Goal: Task Accomplishment & Management: Manage account settings

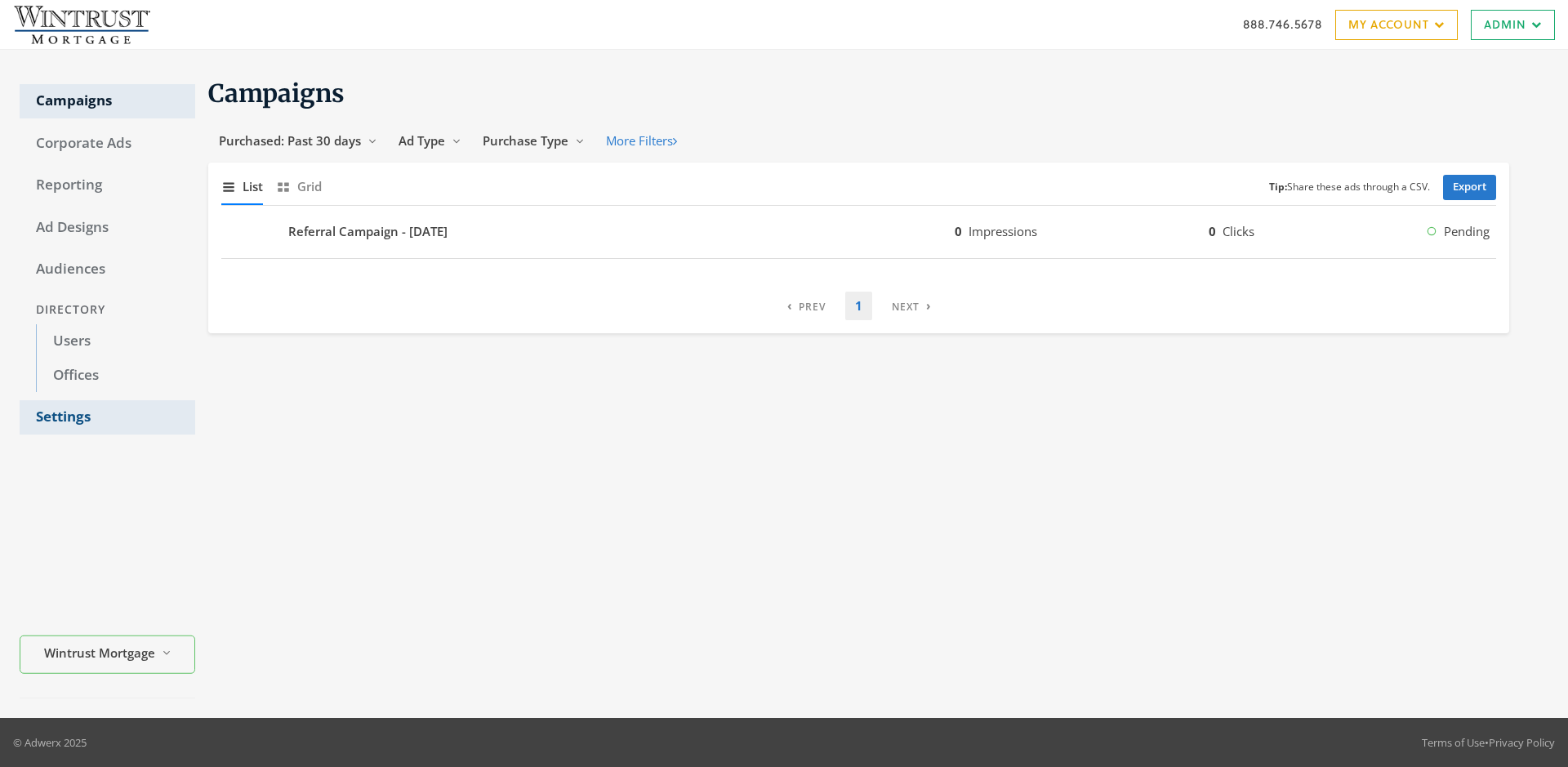
click at [107, 417] on link "Settings" at bounding box center [107, 417] width 176 height 34
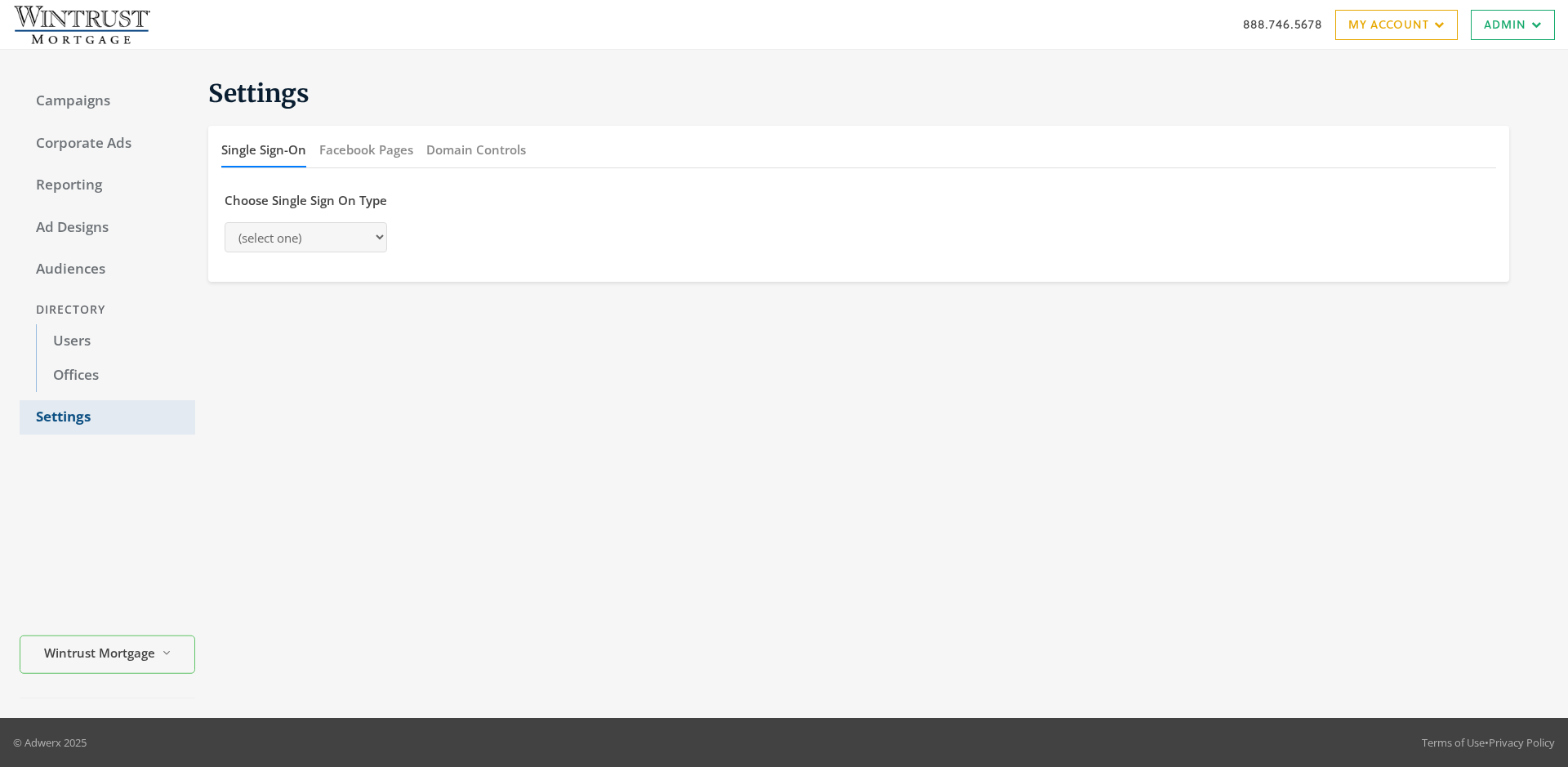
select select "[PERSON_NAME]"
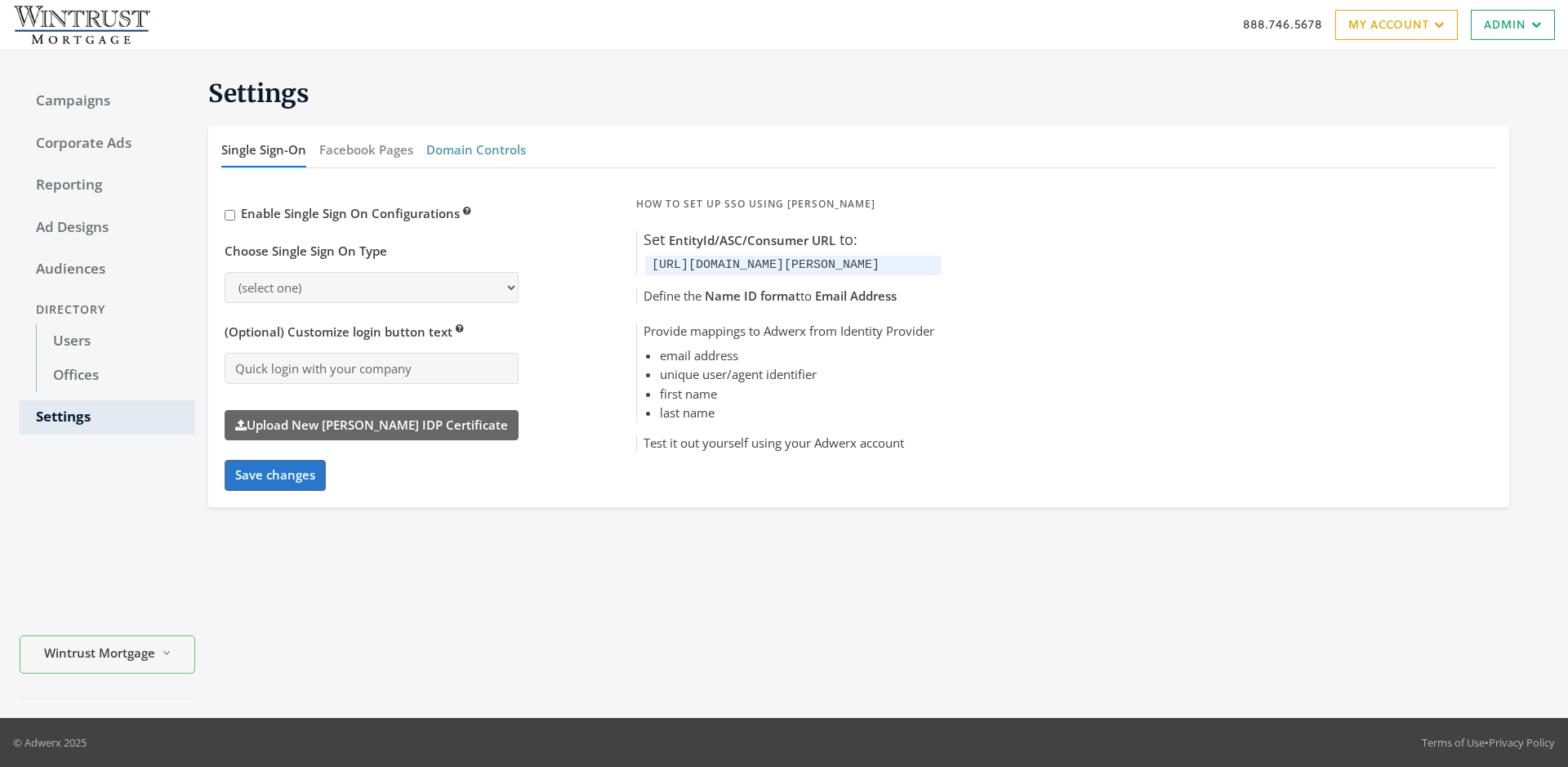
click at [475, 150] on button "Domain Controls" at bounding box center [475, 150] width 100 height 35
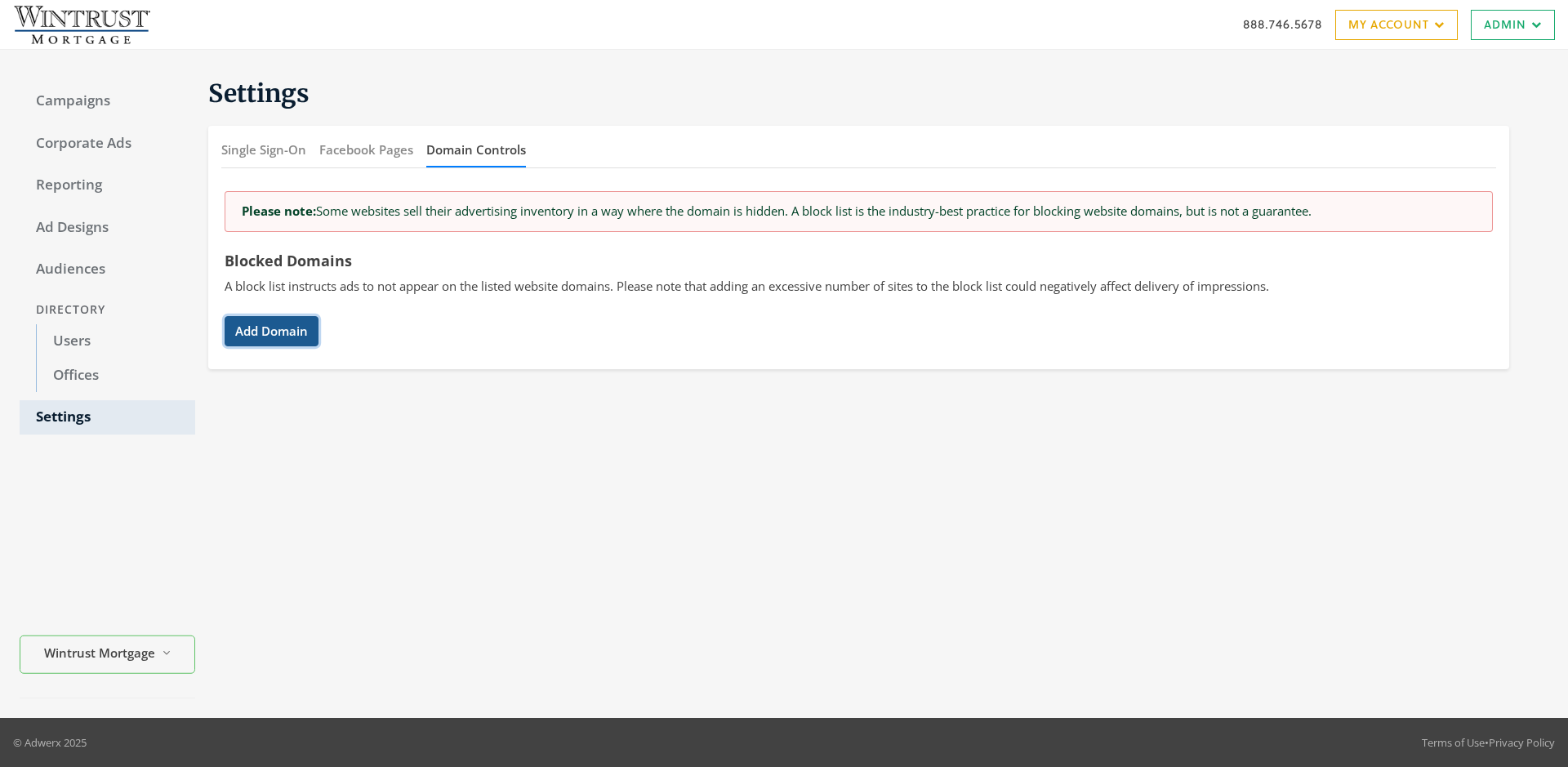
click at [271, 331] on button "Add Domain" at bounding box center [271, 331] width 94 height 30
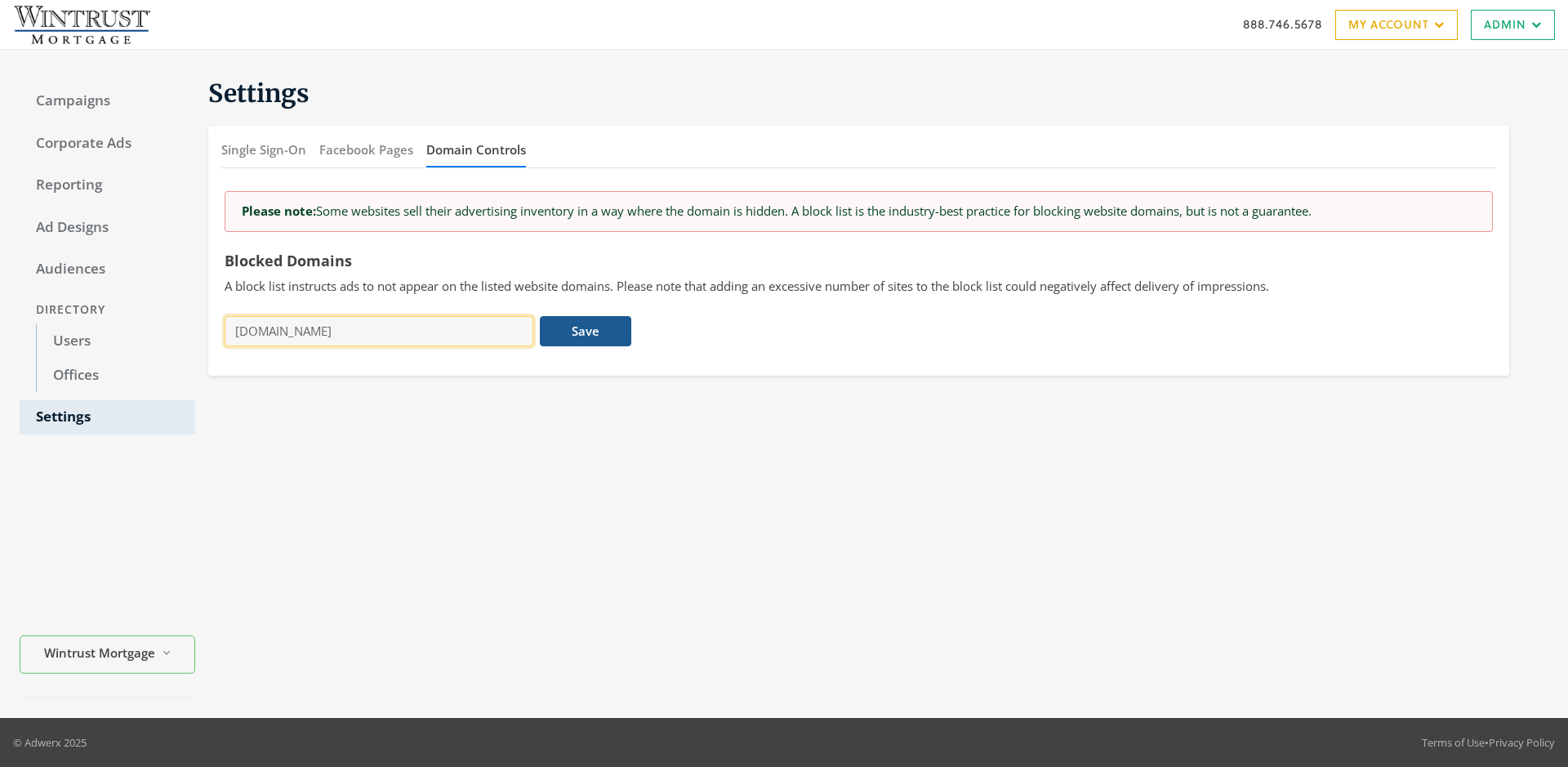
type input "[DOMAIN_NAME]"
click at [586, 331] on button "Save" at bounding box center [584, 331] width 90 height 30
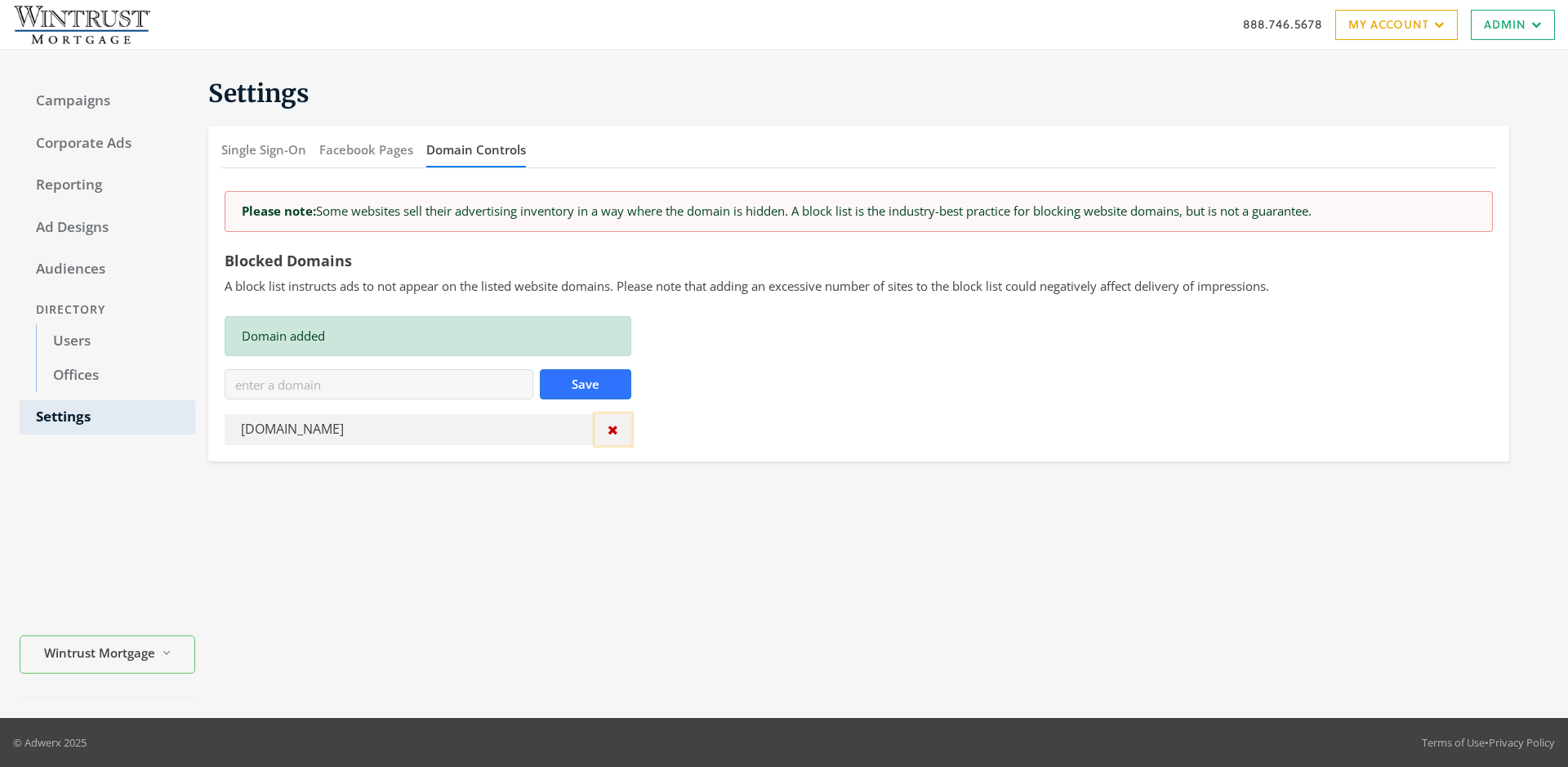
click at [612, 430] on icon "button" at bounding box center [612, 429] width 11 height 13
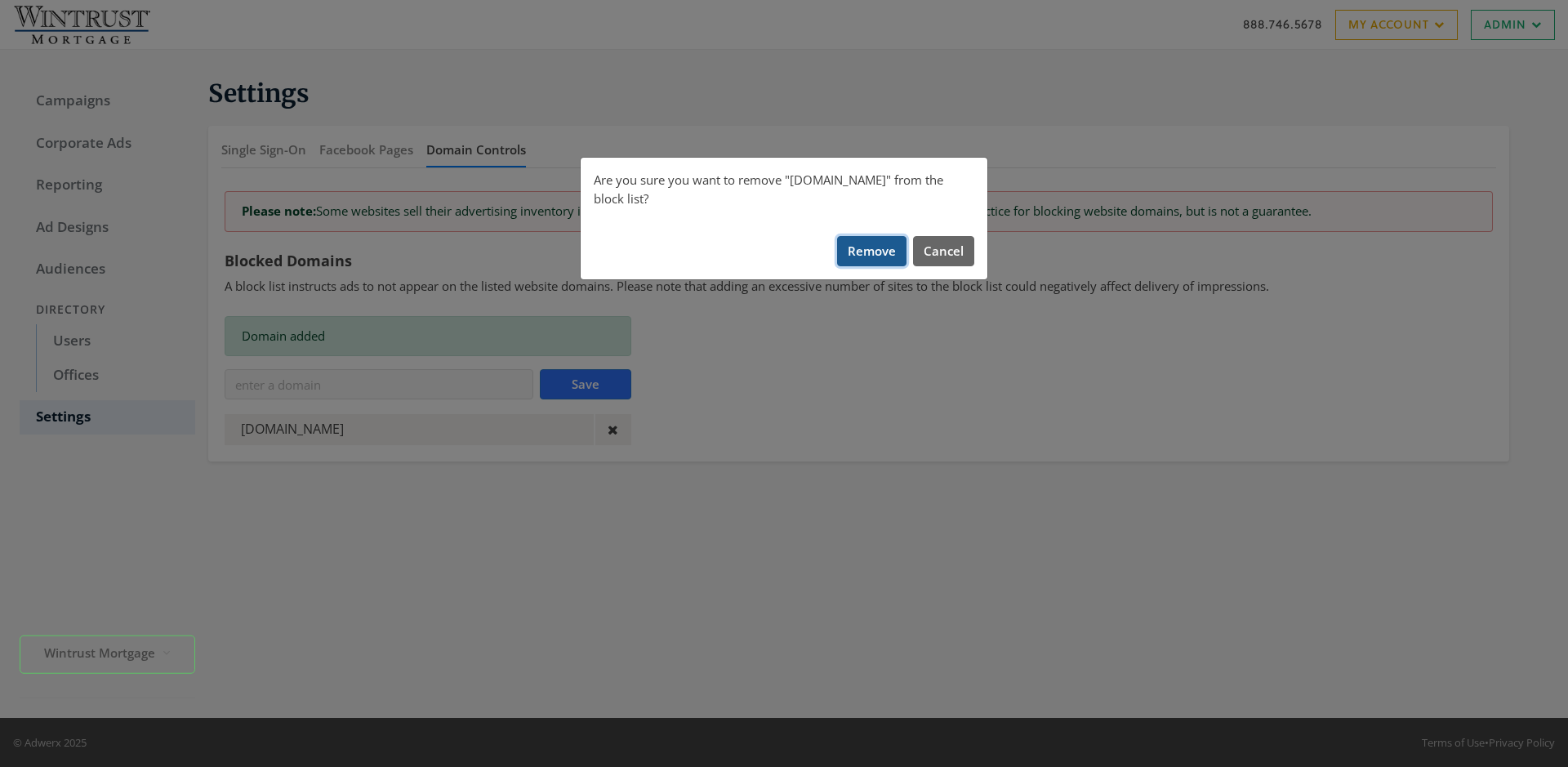
click at [872, 236] on button "Remove" at bounding box center [872, 250] width 70 height 30
